Goal: Task Accomplishment & Management: Use online tool/utility

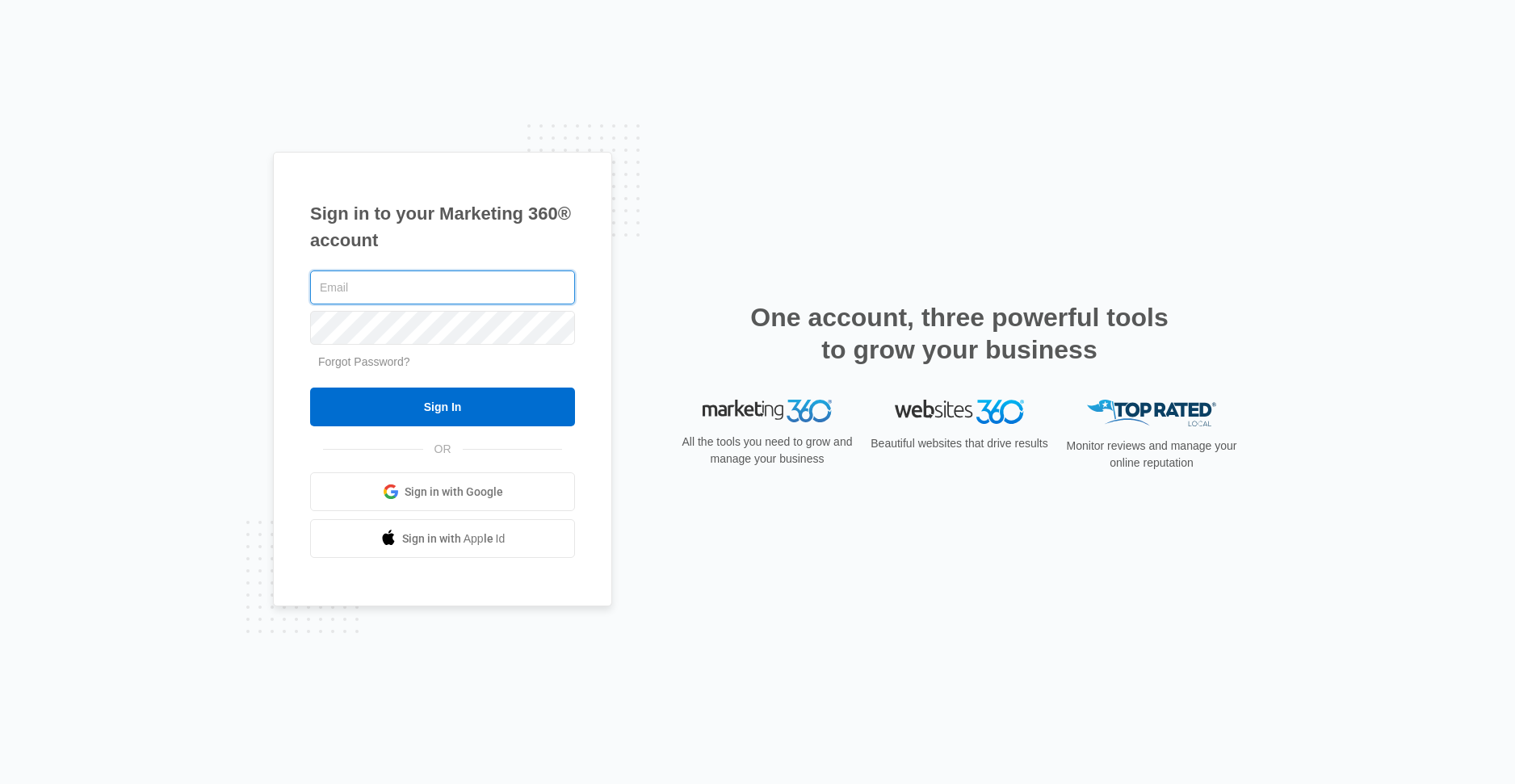
click at [388, 286] on input "text" at bounding box center [443, 288] width 265 height 34
drag, startPoint x: 388, startPoint y: 286, endPoint x: 407, endPoint y: 292, distance: 19.9
click at [388, 286] on input "text" at bounding box center [443, 288] width 265 height 34
type input "[PERSON_NAME][EMAIL_ADDRESS][PERSON_NAME][DOMAIN_NAME]"
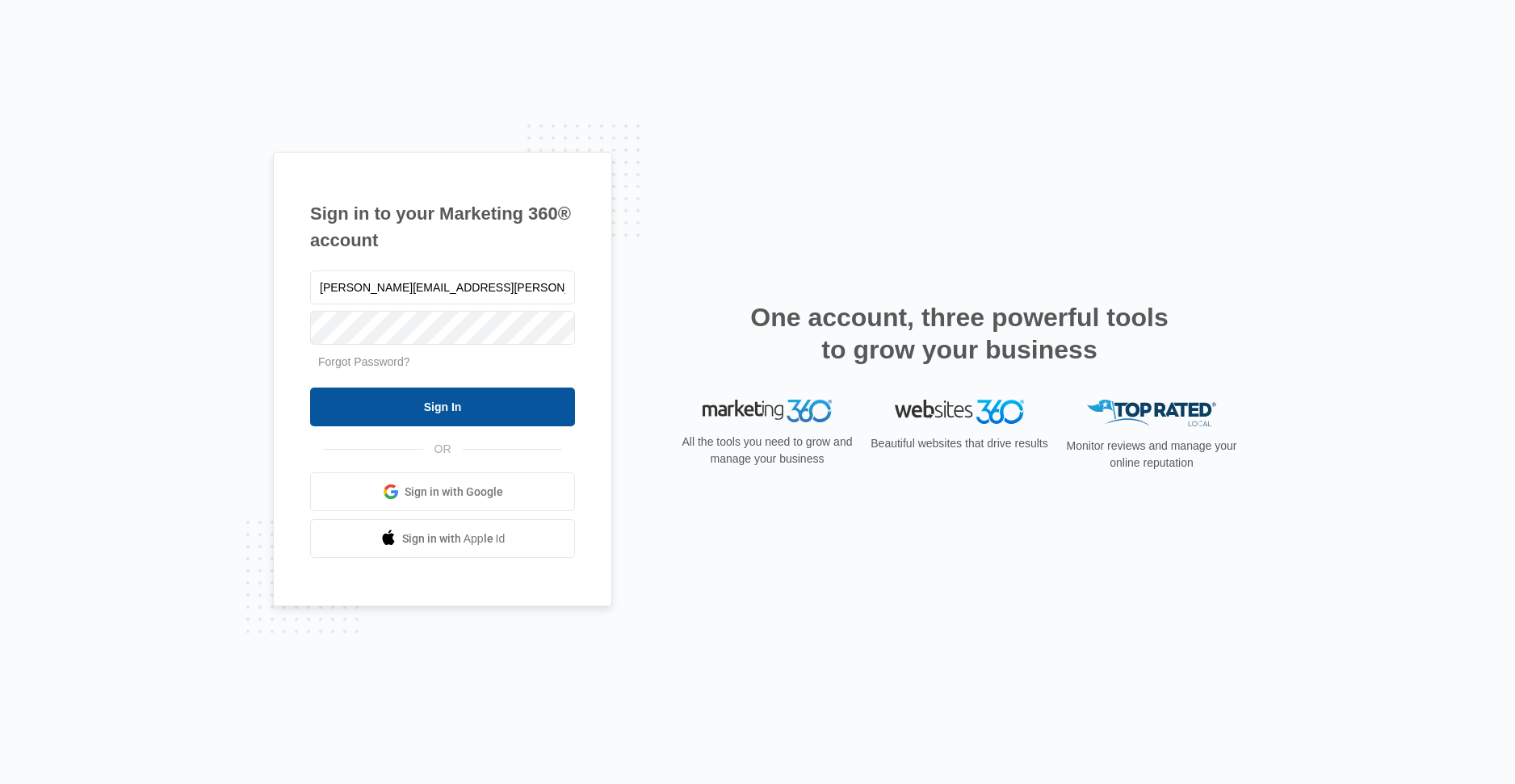
click at [424, 412] on input "Sign In" at bounding box center [443, 407] width 265 height 39
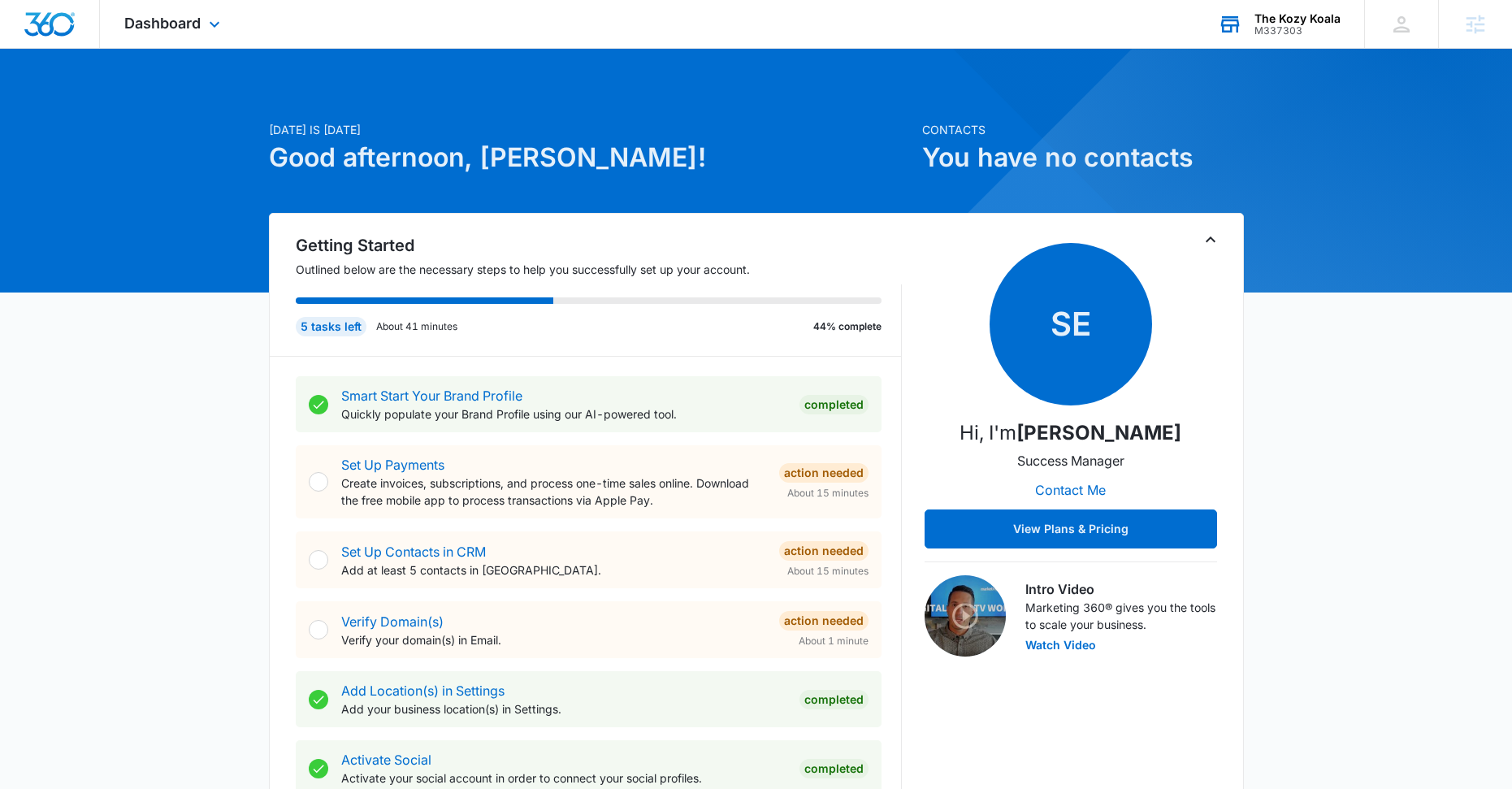
click at [1291, 30] on div "M337303" at bounding box center [1298, 30] width 86 height 11
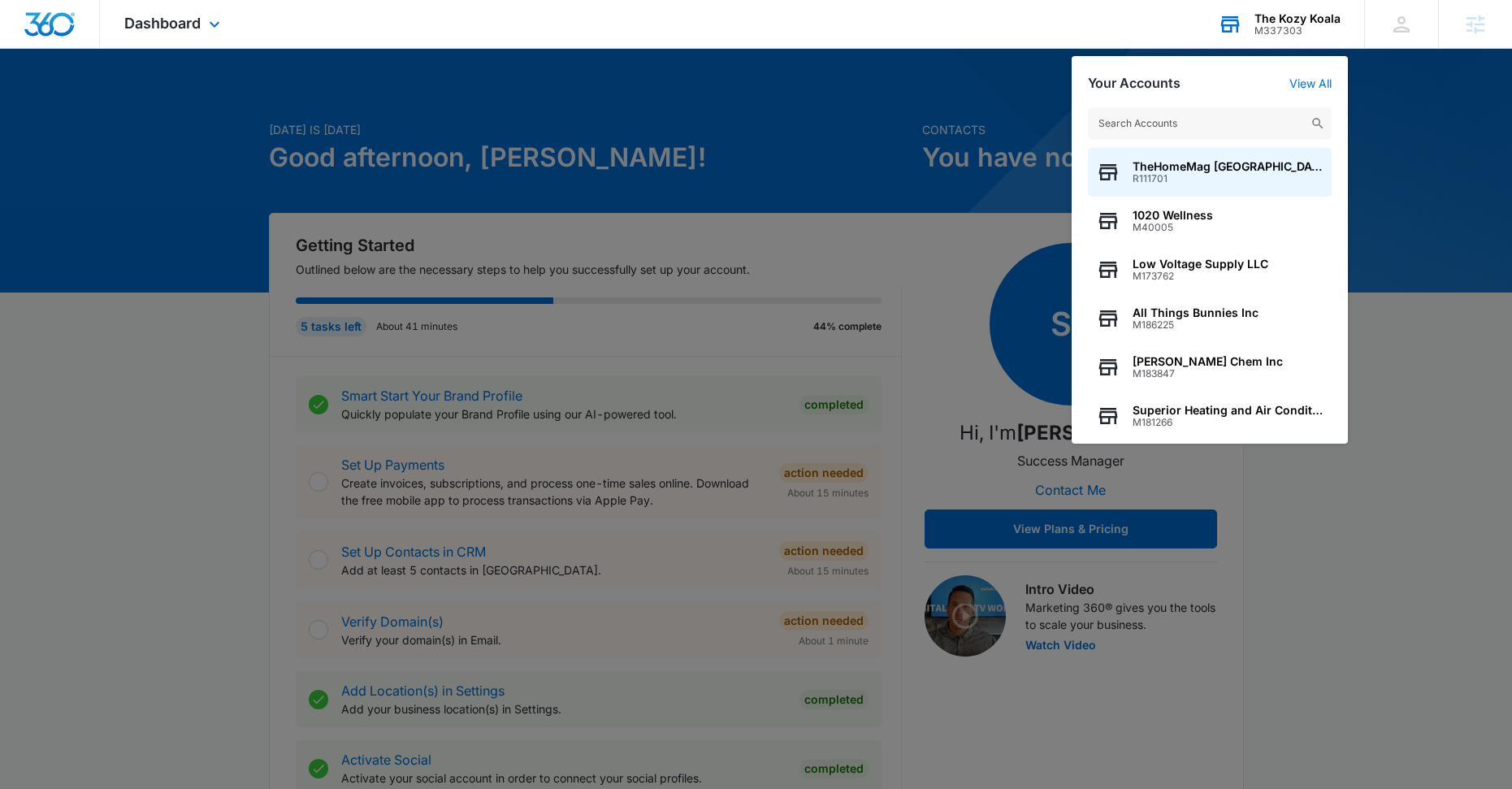
click at [1174, 120] on input "text" at bounding box center [1209, 123] width 244 height 33
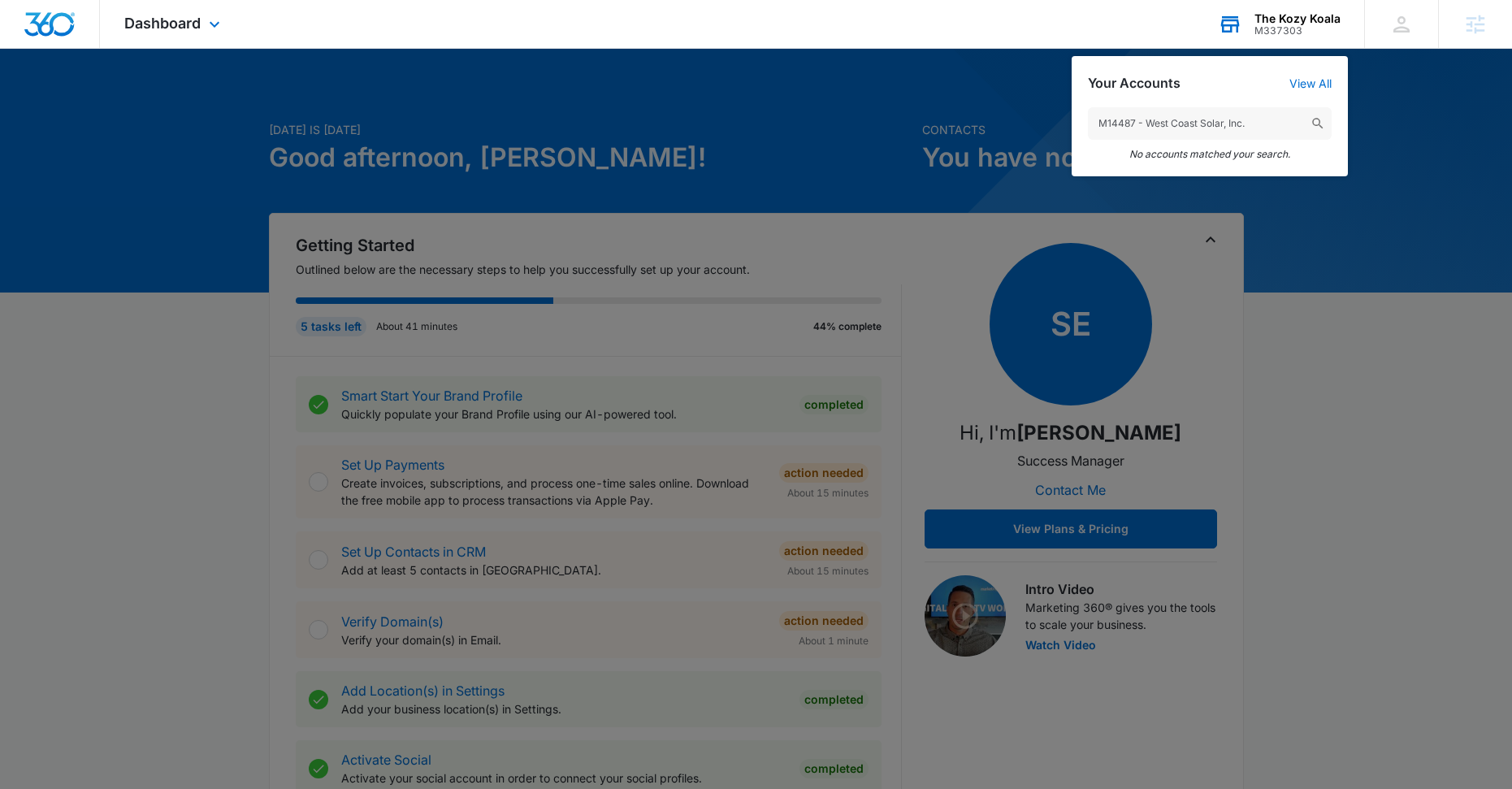
drag, startPoint x: 1265, startPoint y: 130, endPoint x: 1136, endPoint y: 122, distance: 129.2
click at [1136, 122] on input "M14487 - West Coast Solar, Inc." at bounding box center [1209, 123] width 244 height 33
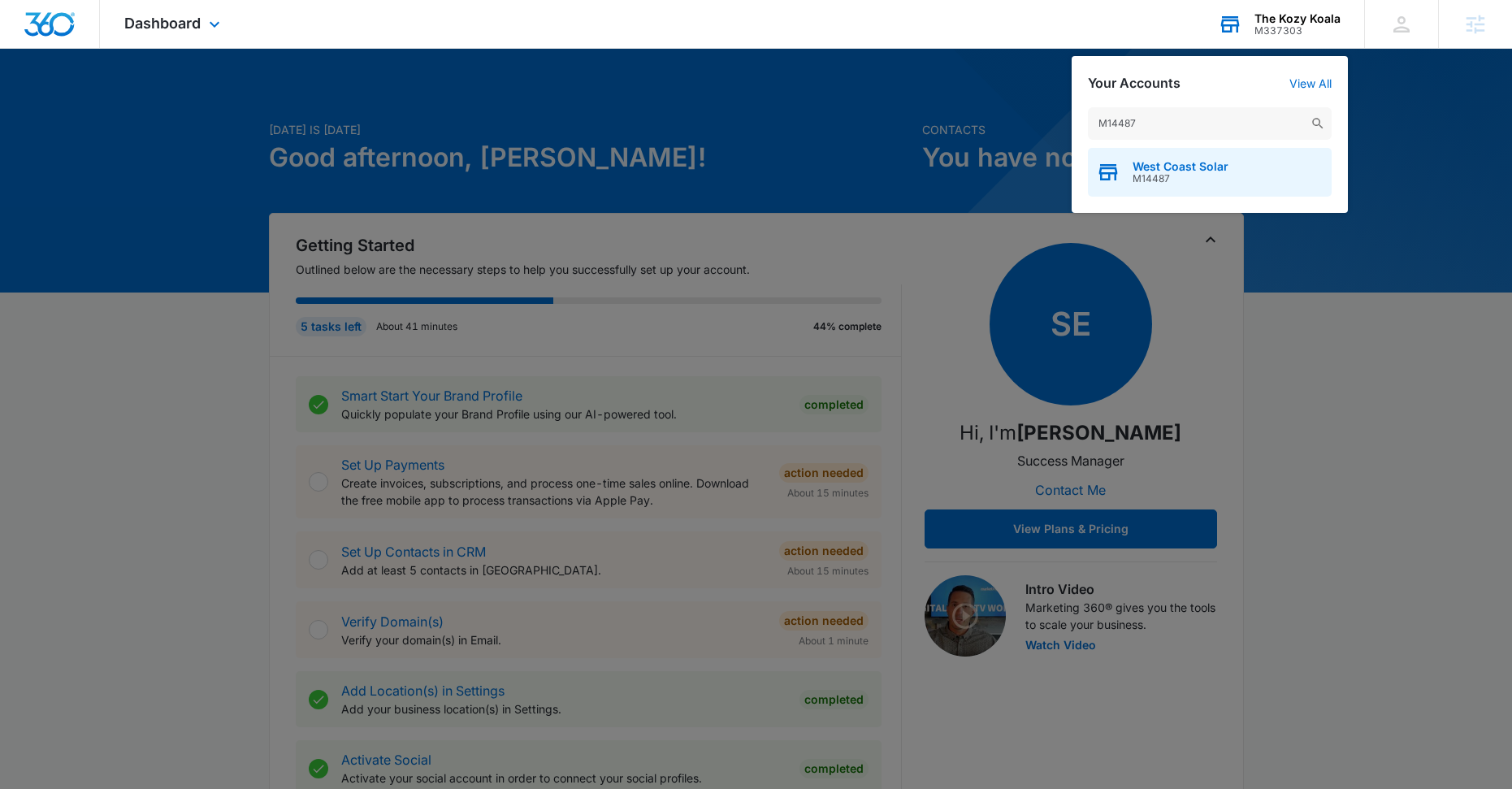
type input "M14487"
click at [1206, 173] on span "M14487" at bounding box center [1180, 178] width 96 height 11
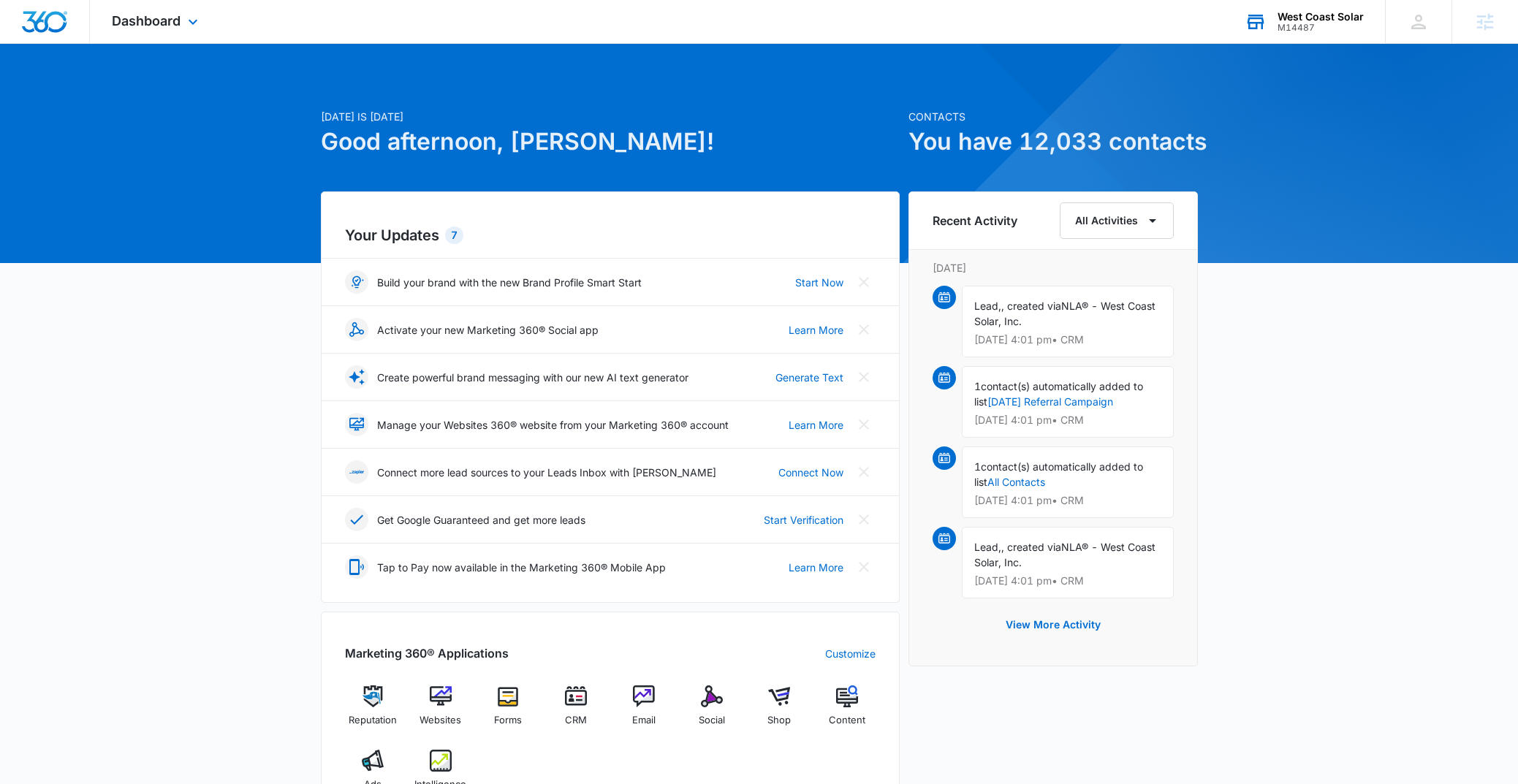
click at [1326, 13] on div "West Coast Solar" at bounding box center [1321, 16] width 87 height 11
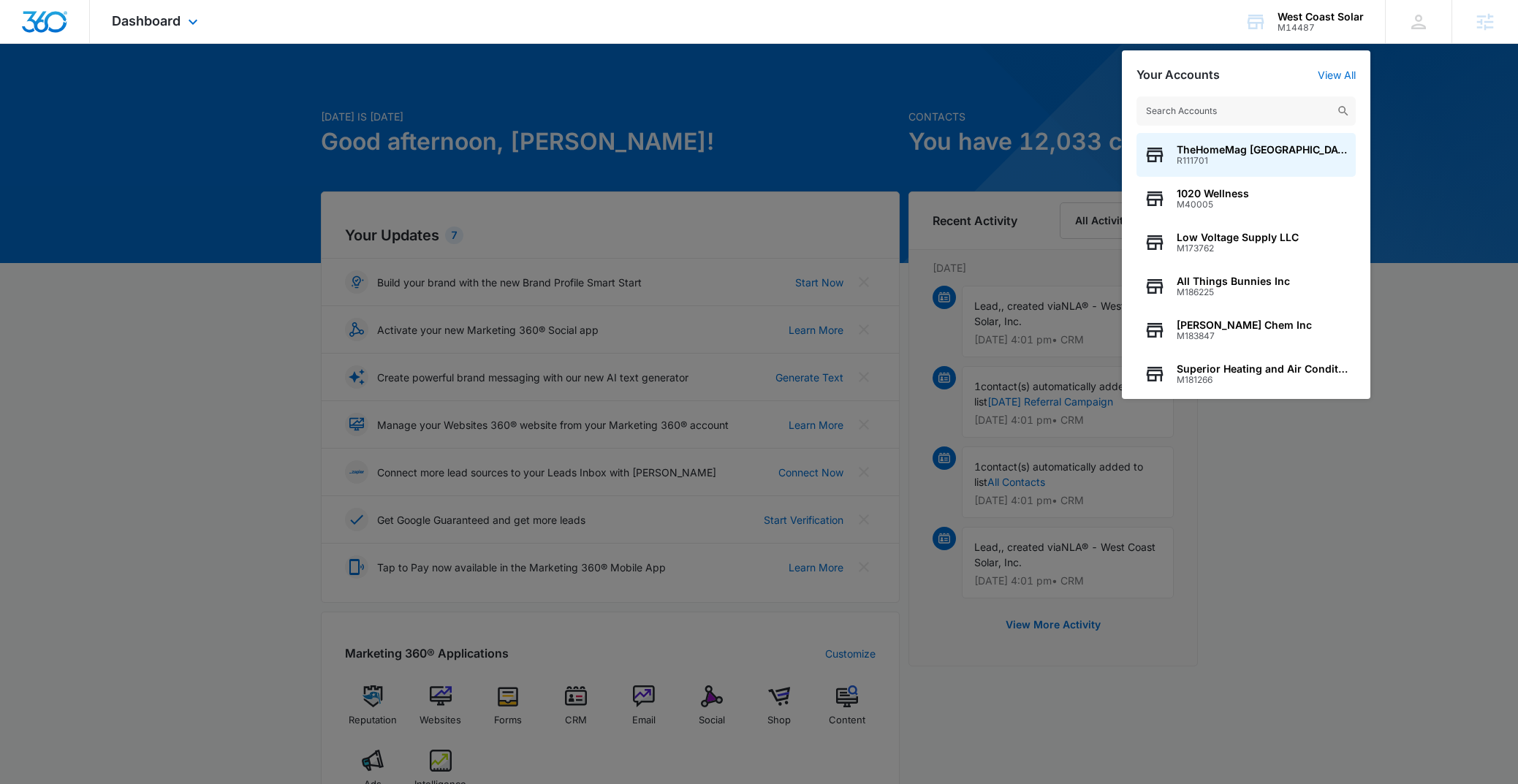
drag, startPoint x: 186, startPoint y: 96, endPoint x: 193, endPoint y: 37, distance: 59.4
click at [183, 82] on div at bounding box center [759, 392] width 1518 height 784
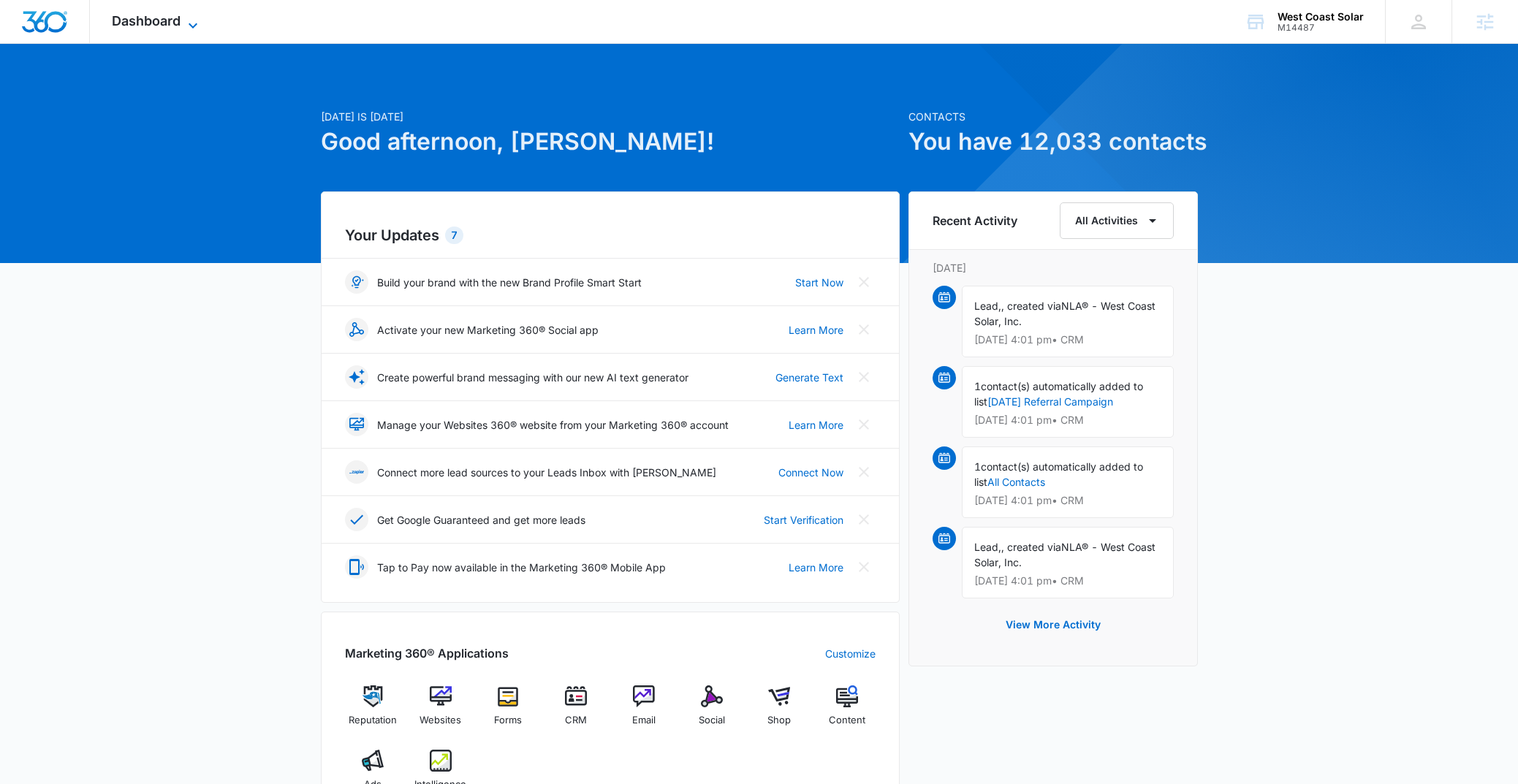
drag, startPoint x: 191, startPoint y: 30, endPoint x: 249, endPoint y: 46, distance: 60.2
click at [191, 30] on icon at bounding box center [193, 21] width 17 height 17
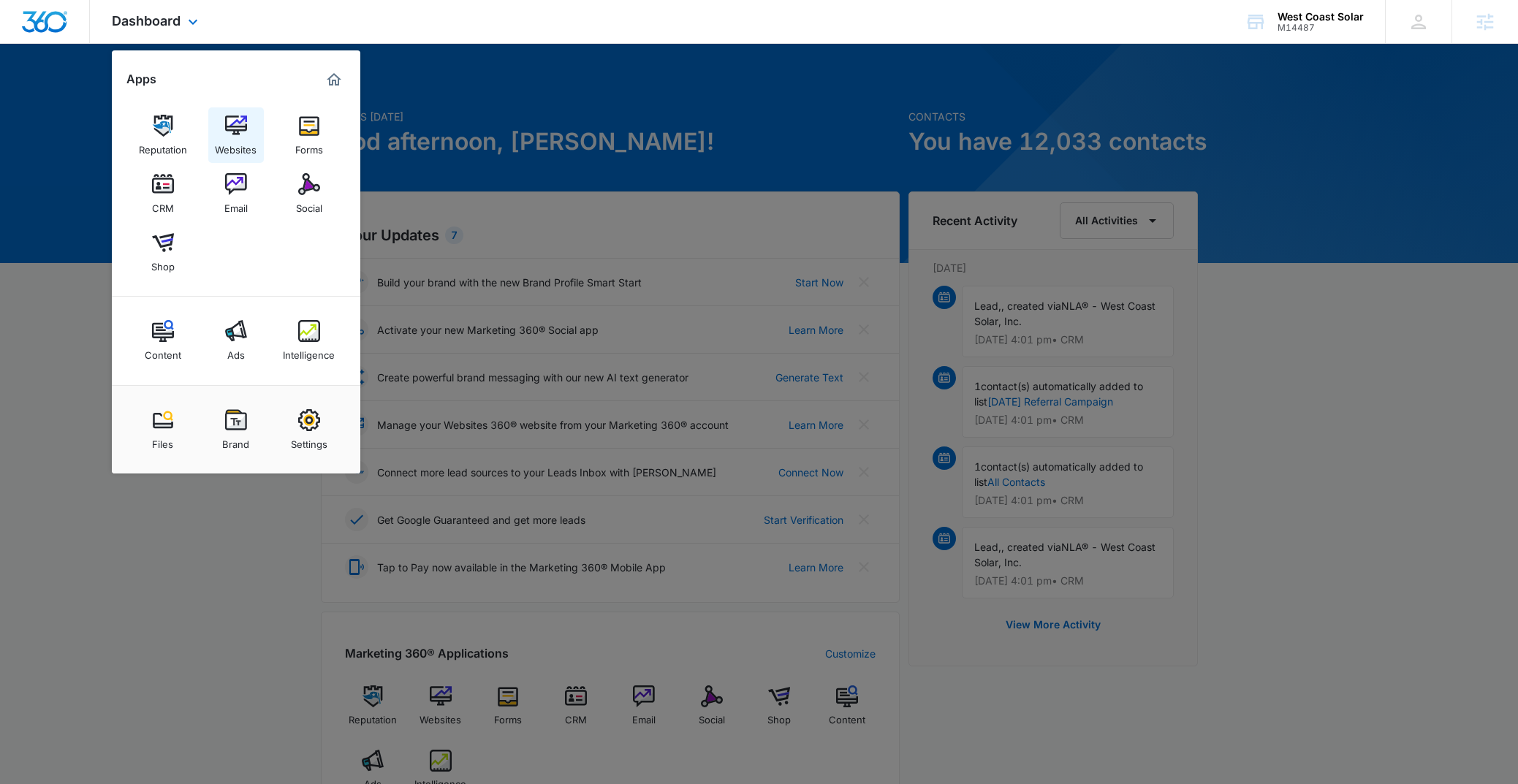
click at [228, 127] on img at bounding box center [236, 125] width 22 height 22
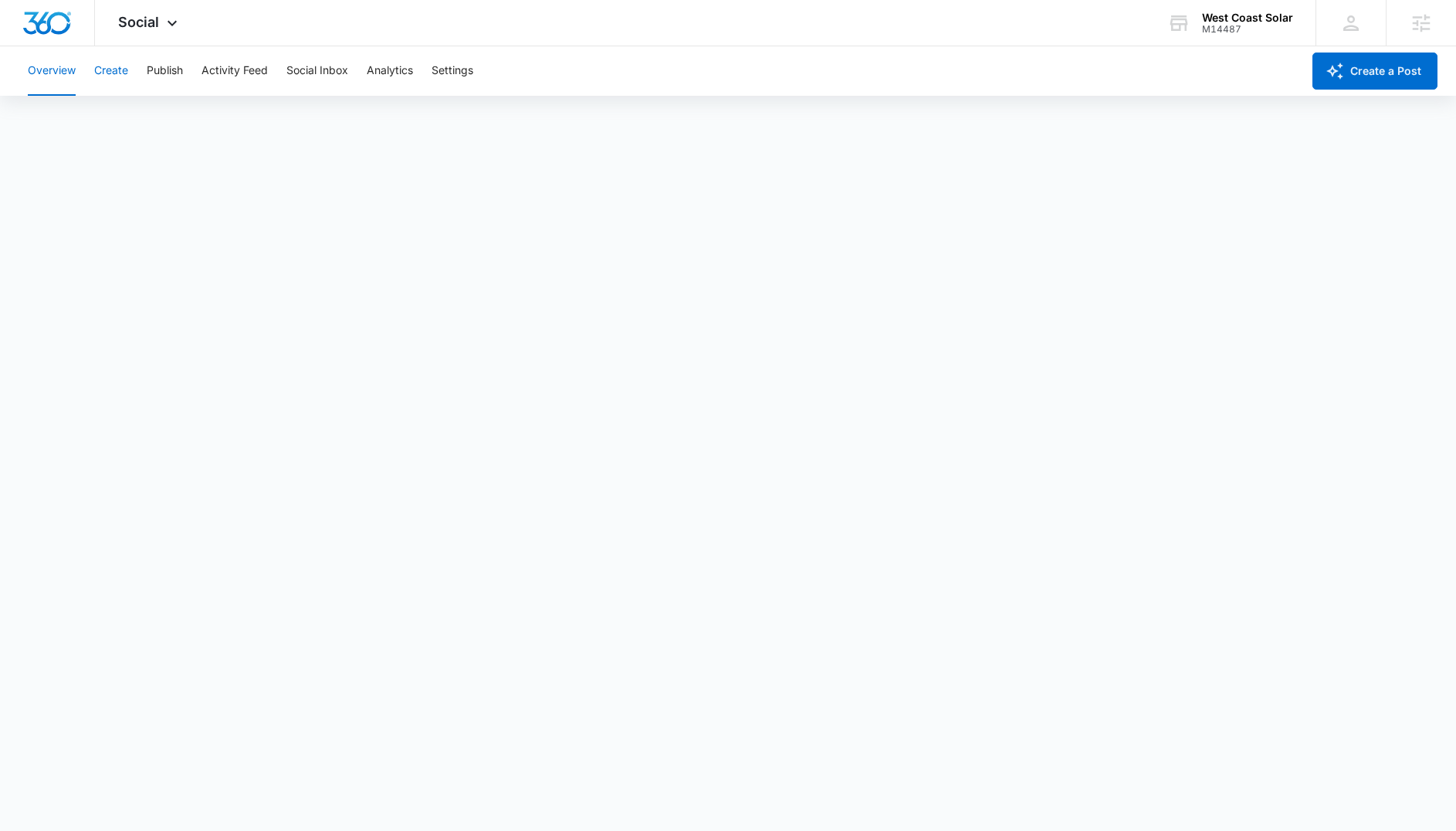
click at [115, 71] on button "Create" at bounding box center [111, 71] width 34 height 50
drag, startPoint x: 136, startPoint y: 10, endPoint x: 142, endPoint y: 19, distance: 10.8
click at [139, 14] on div "Social Apps Reputation Websites Forms CRM Email Social Shop Content Ads Intelli…" at bounding box center [149, 22] width 110 height 46
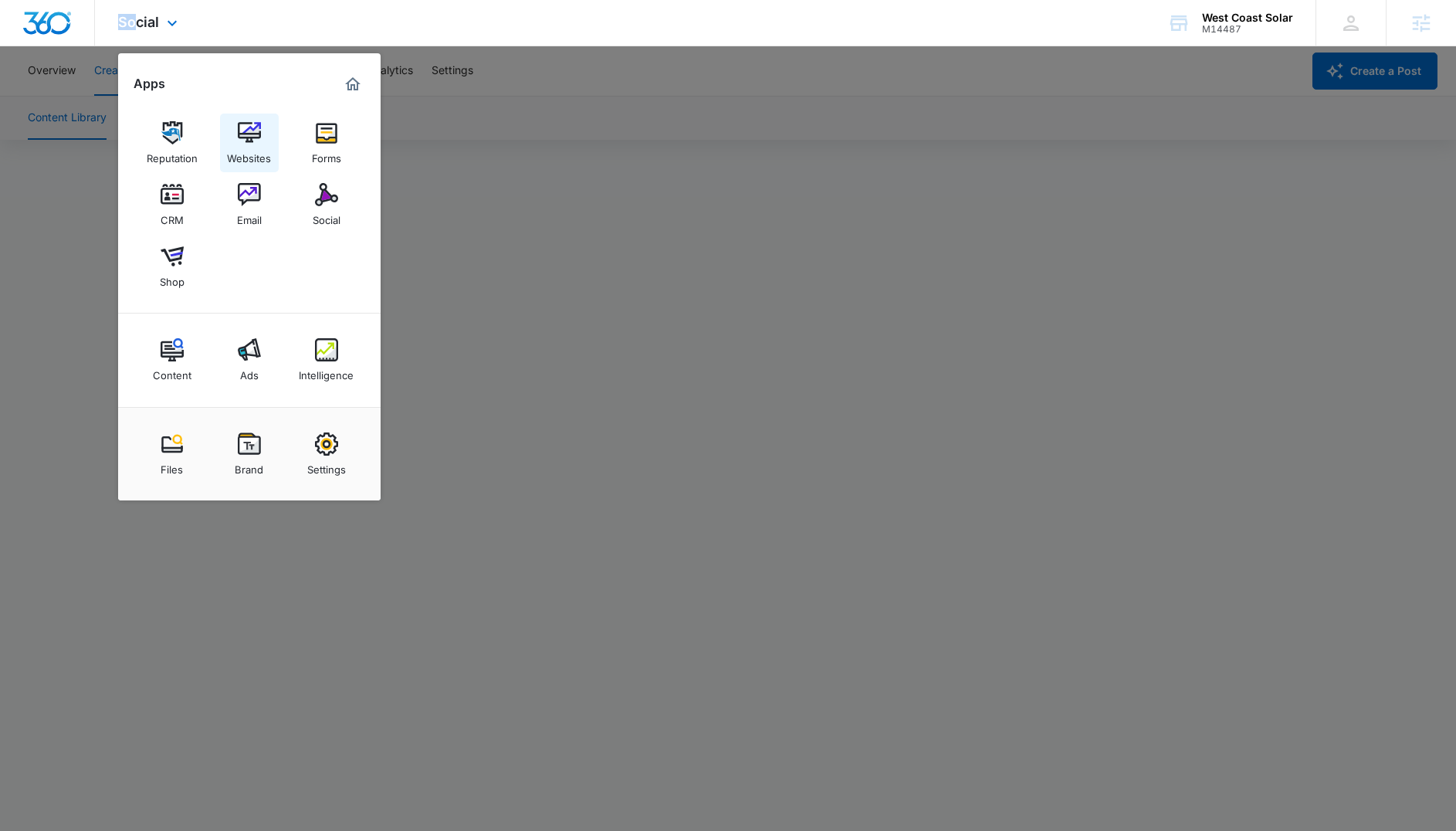
click at [245, 138] on img at bounding box center [249, 132] width 23 height 23
